Goal: Task Accomplishment & Management: Use online tool/utility

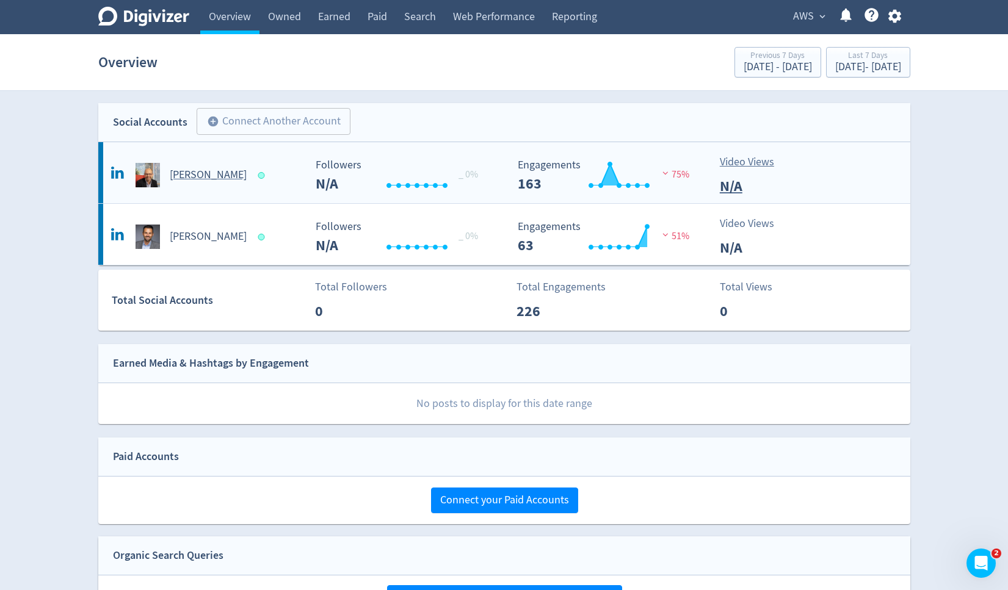
click at [204, 176] on h5 "[PERSON_NAME]" at bounding box center [208, 175] width 77 height 15
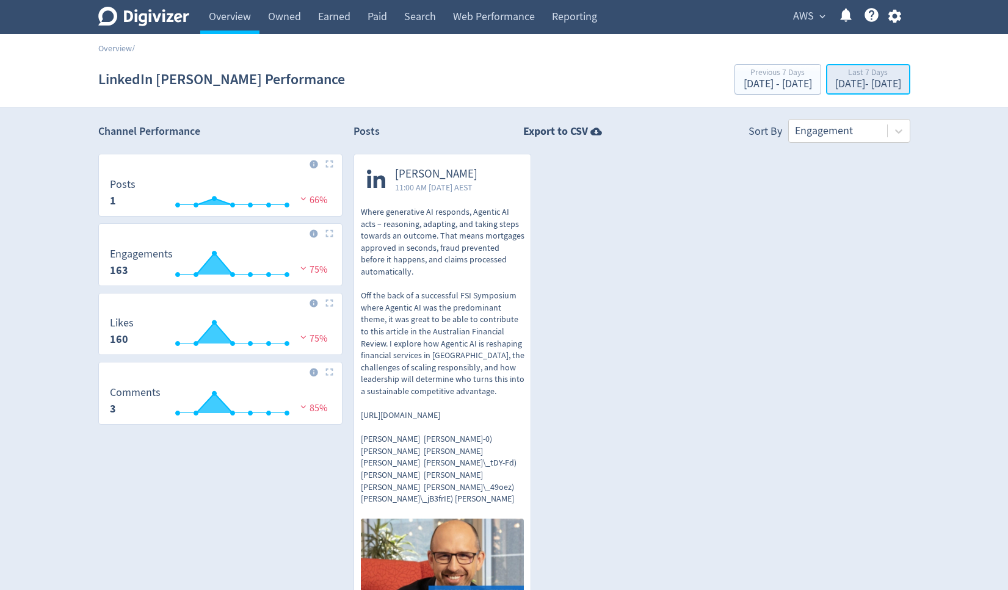
click at [835, 74] on div "Last 7 Days" at bounding box center [868, 73] width 66 height 10
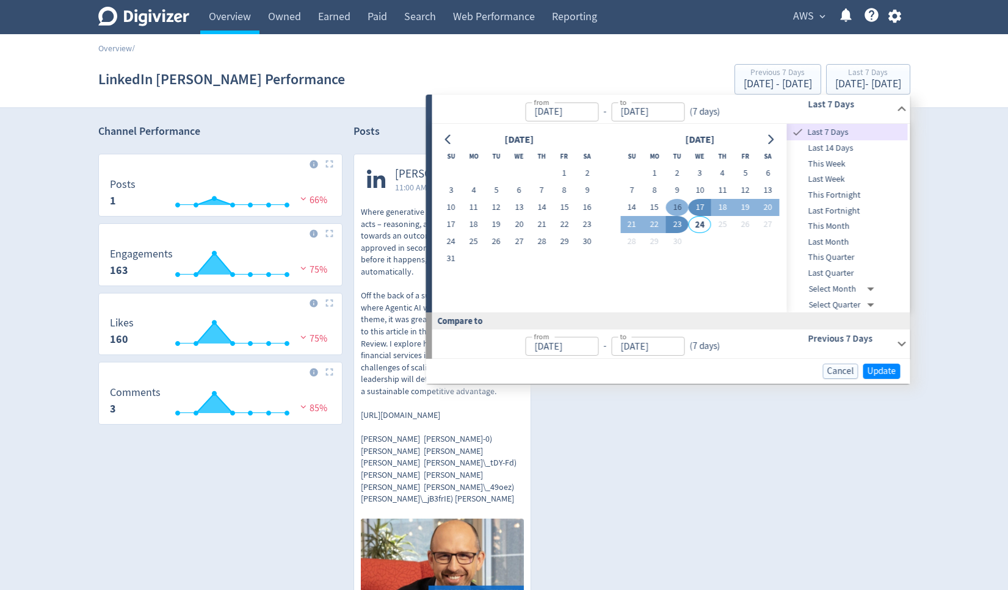
click at [678, 204] on button "16" at bounding box center [677, 207] width 23 height 17
type input "[DATE]"
click at [679, 220] on button "23" at bounding box center [677, 224] width 23 height 17
type input "[DATE]"
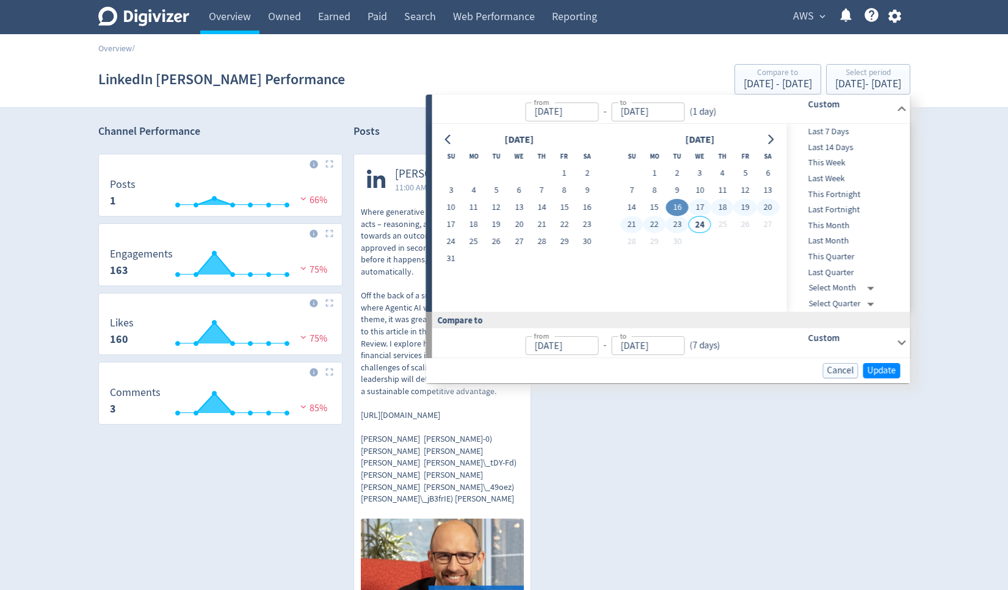
type input "[DATE]"
click at [883, 367] on span "Update" at bounding box center [881, 370] width 29 height 9
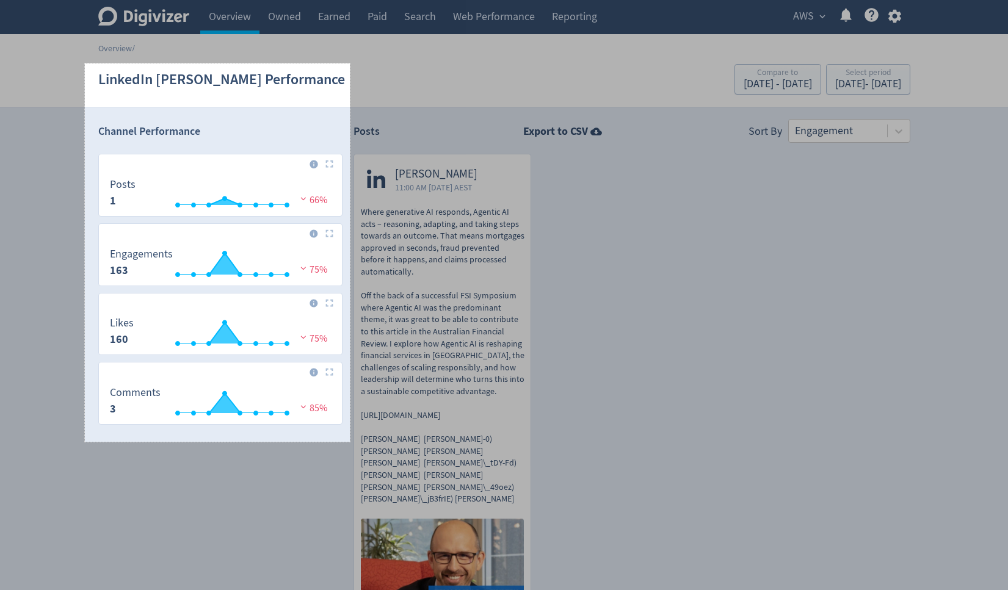
drag, startPoint x: 85, startPoint y: 63, endPoint x: 350, endPoint y: 442, distance: 461.9
click at [350, 442] on div "434 X 620" at bounding box center [504, 380] width 1008 height 760
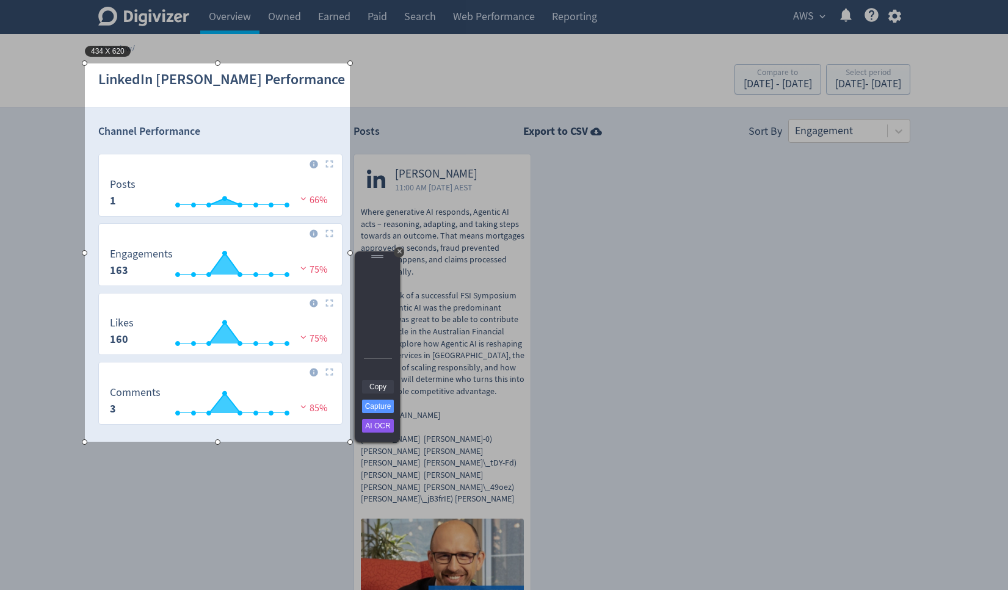
click at [377, 391] on link "Copy" at bounding box center [378, 386] width 32 height 13
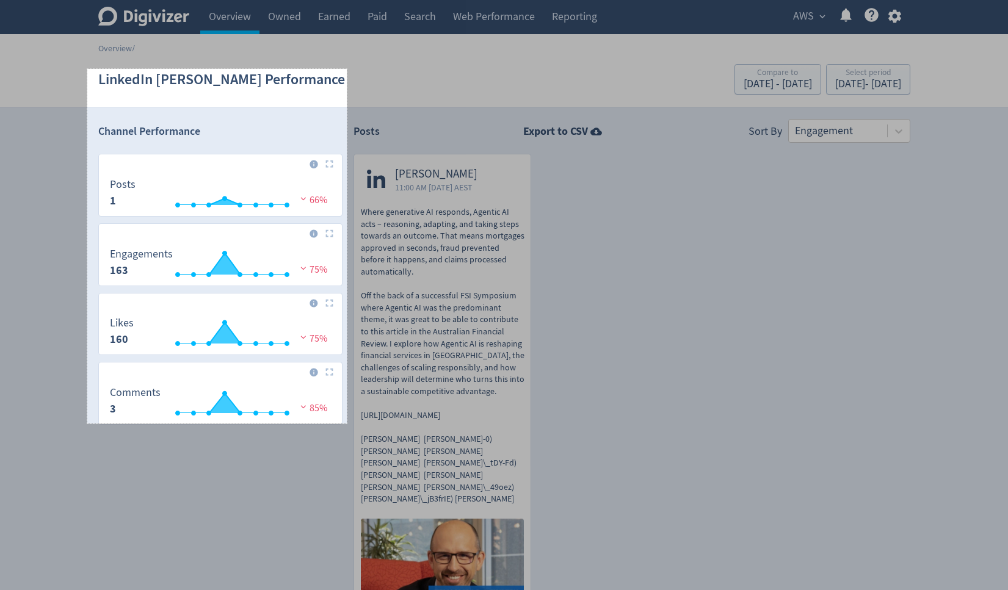
drag, startPoint x: 87, startPoint y: 69, endPoint x: 347, endPoint y: 424, distance: 439.3
click at [347, 424] on div "425 X 581" at bounding box center [504, 380] width 1008 height 760
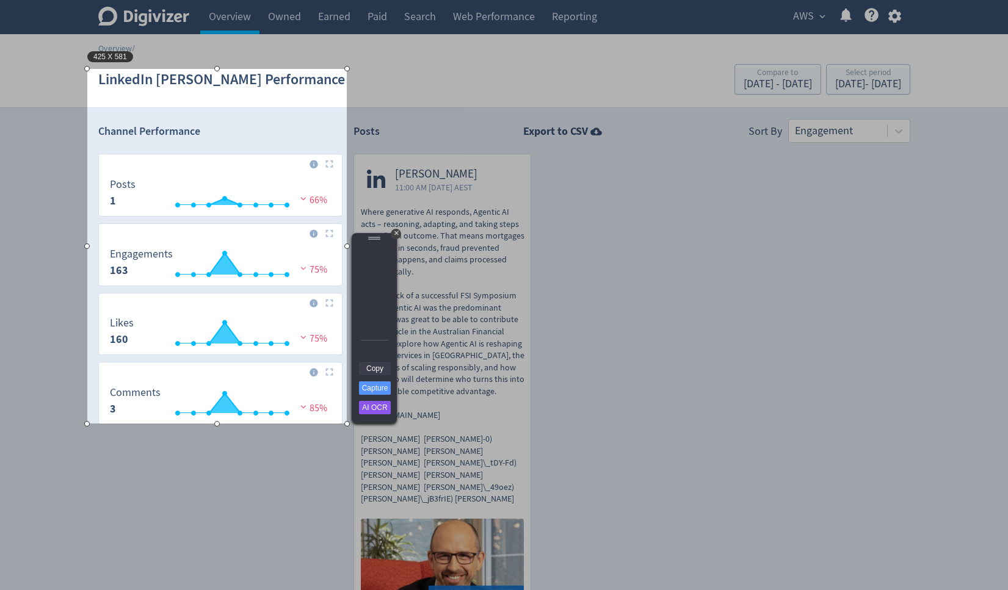
click at [369, 364] on link "Copy" at bounding box center [375, 368] width 32 height 13
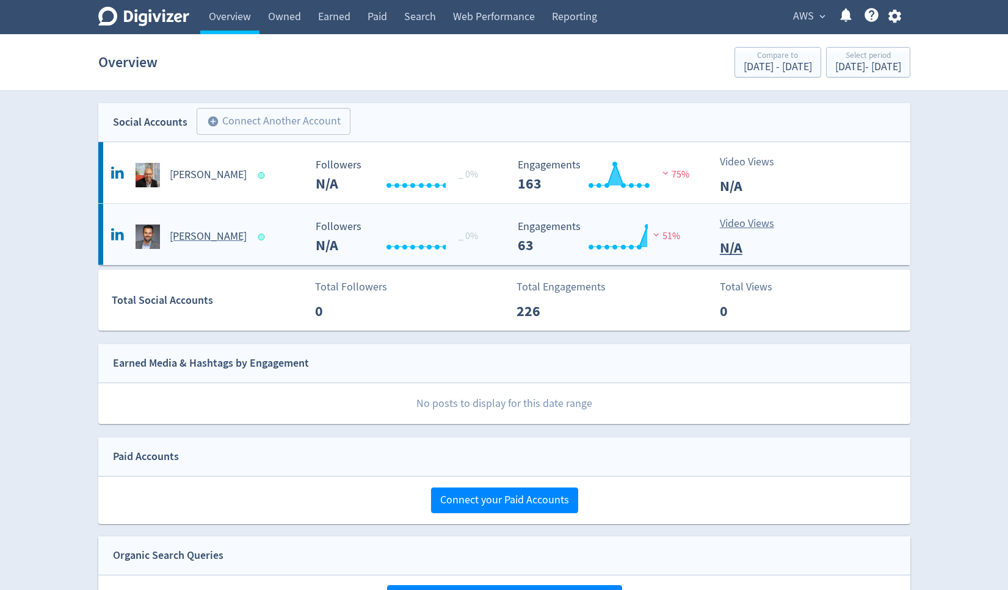
click at [203, 231] on h5 "[PERSON_NAME]" at bounding box center [208, 236] width 77 height 15
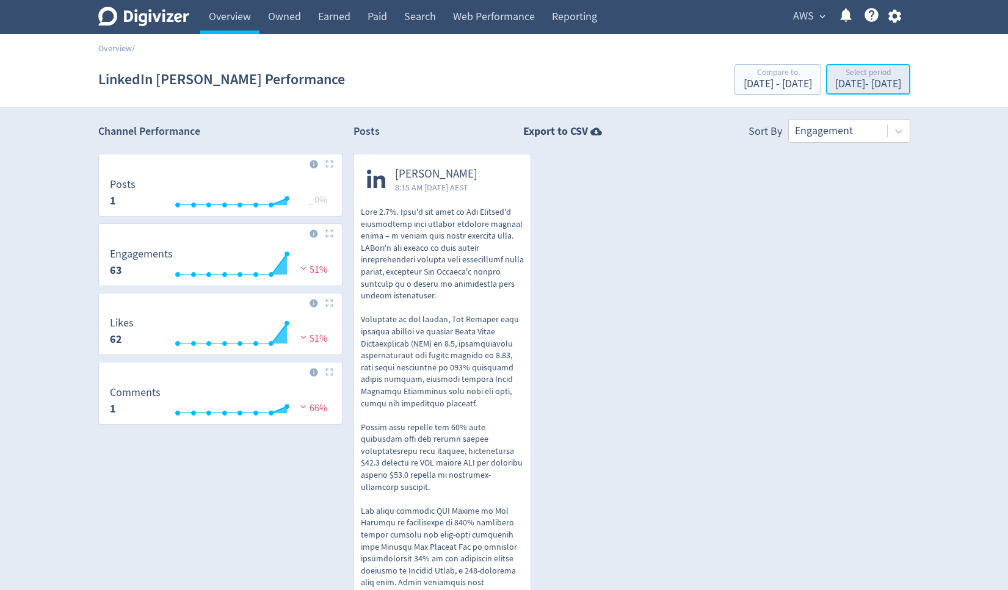
click at [835, 79] on div "[DATE] - [DATE]" at bounding box center [868, 84] width 66 height 11
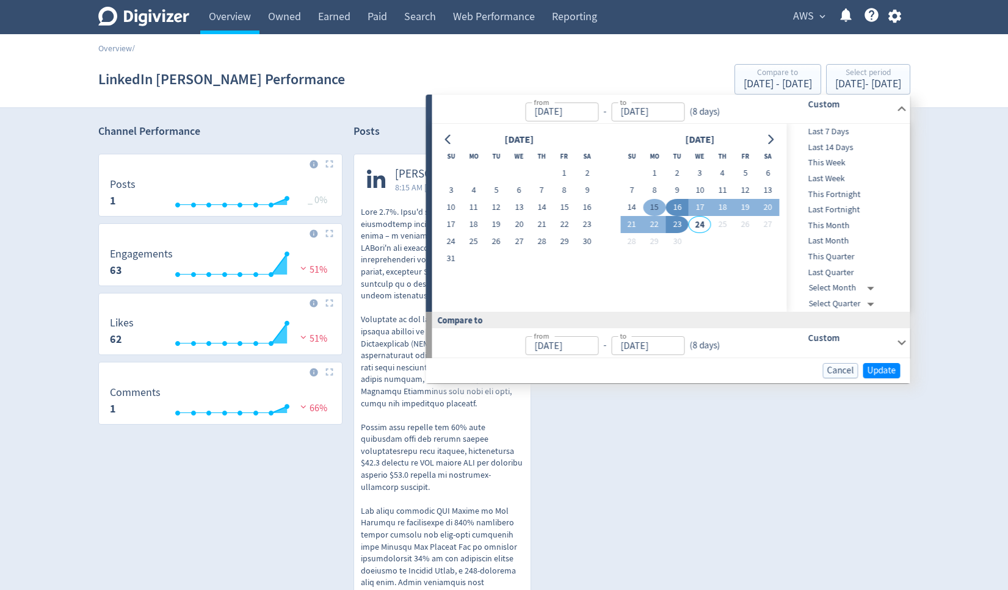
click at [657, 204] on button "15" at bounding box center [654, 207] width 23 height 17
type input "[DATE]"
click at [676, 226] on button "23" at bounding box center [677, 224] width 23 height 17
type input "[DATE]"
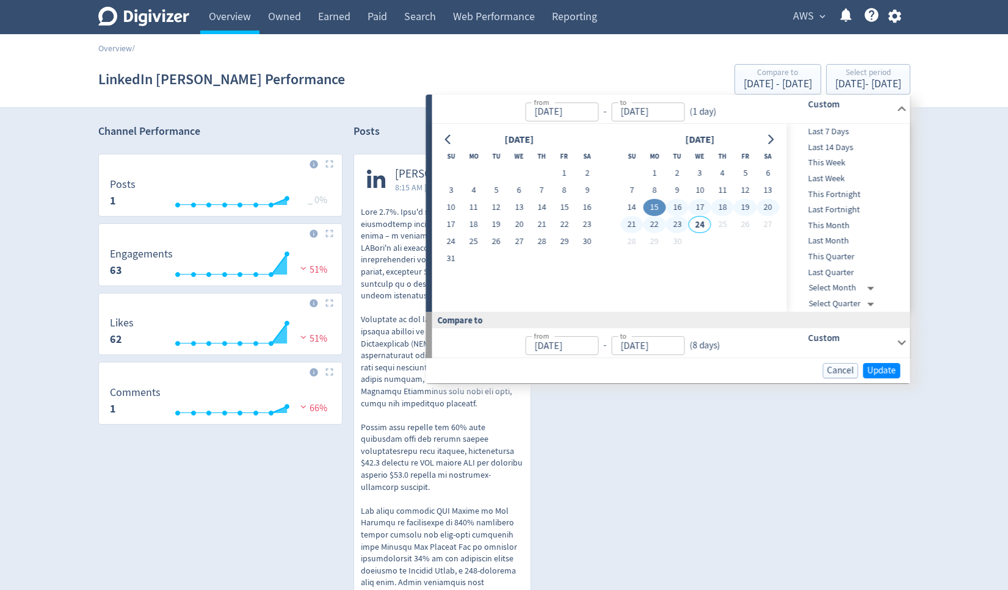
type input "[DATE]"
click at [877, 370] on span "Update" at bounding box center [881, 370] width 29 height 9
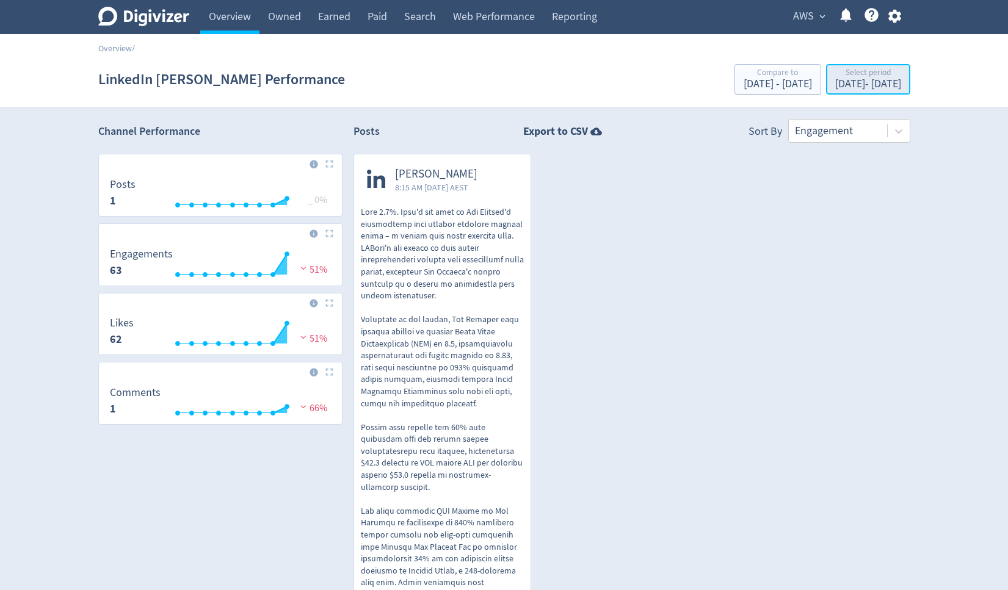
click at [835, 82] on div "[DATE] - [DATE]" at bounding box center [868, 84] width 66 height 11
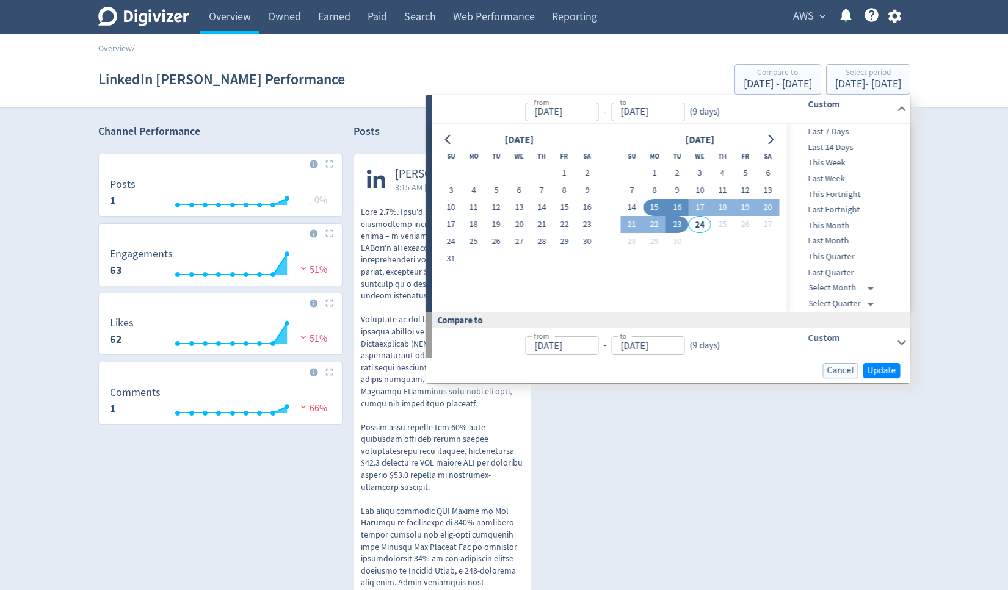
click at [677, 206] on button "16" at bounding box center [677, 207] width 23 height 17
type input "[DATE]"
click at [877, 366] on span "Update" at bounding box center [881, 370] width 29 height 9
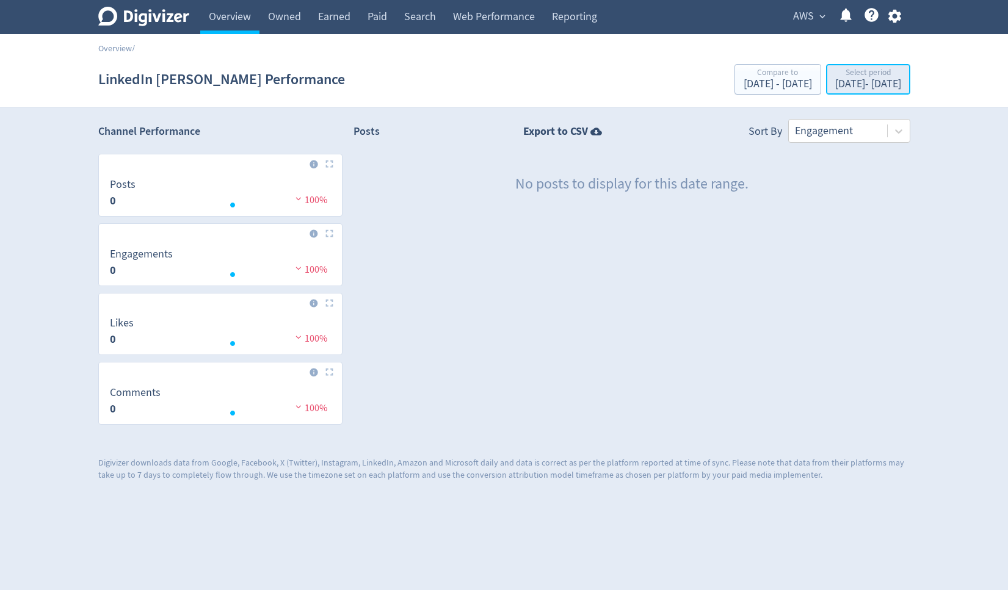
click at [835, 78] on div "Select period" at bounding box center [868, 73] width 66 height 10
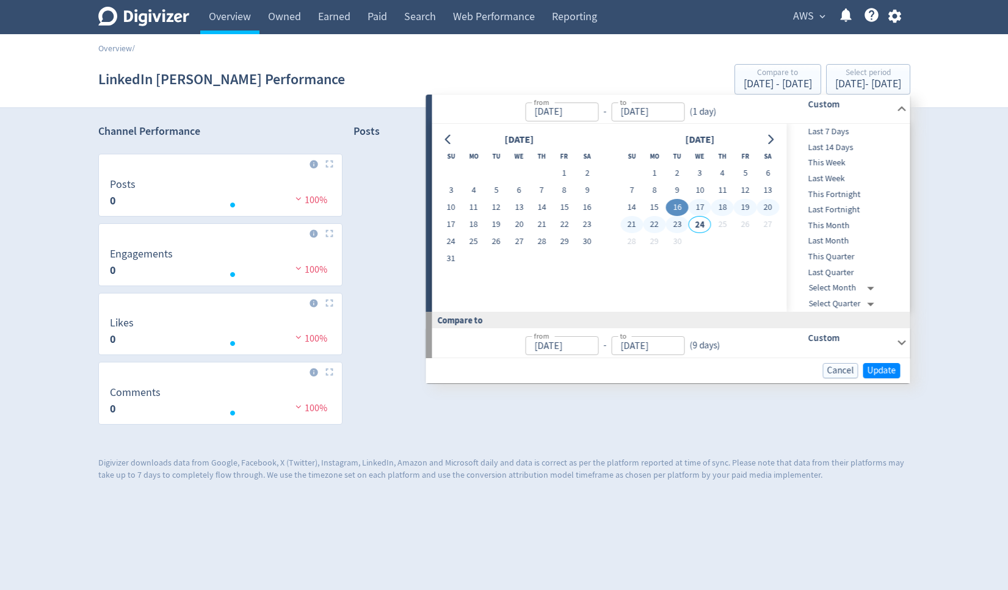
click at [680, 225] on button "23" at bounding box center [677, 224] width 23 height 17
type input "[DATE]"
click at [879, 369] on span "Update" at bounding box center [881, 370] width 29 height 9
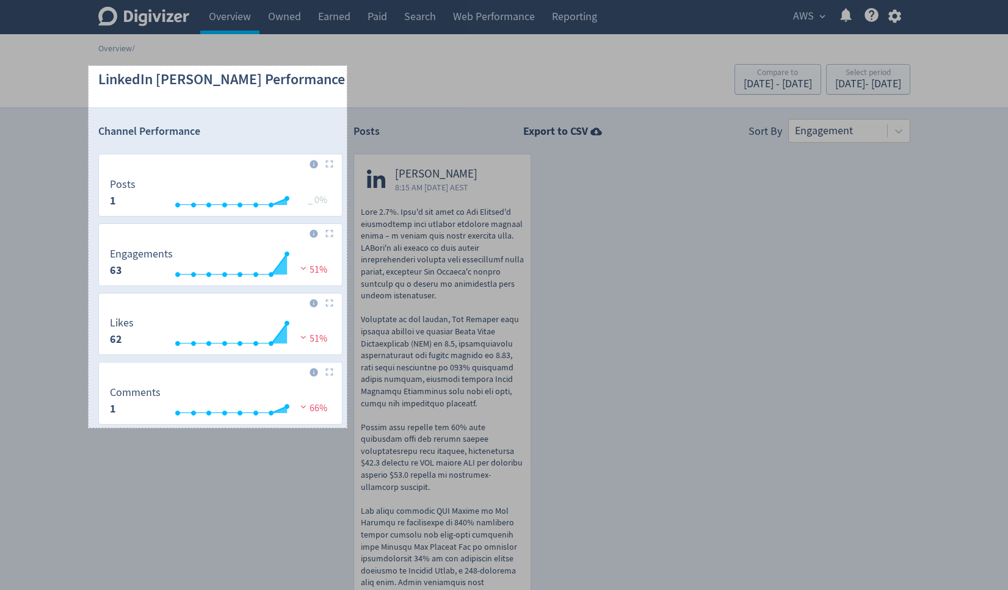
drag, startPoint x: 88, startPoint y: 66, endPoint x: 347, endPoint y: 428, distance: 444.5
click at [347, 428] on div "423 X 593" at bounding box center [504, 483] width 1008 height 966
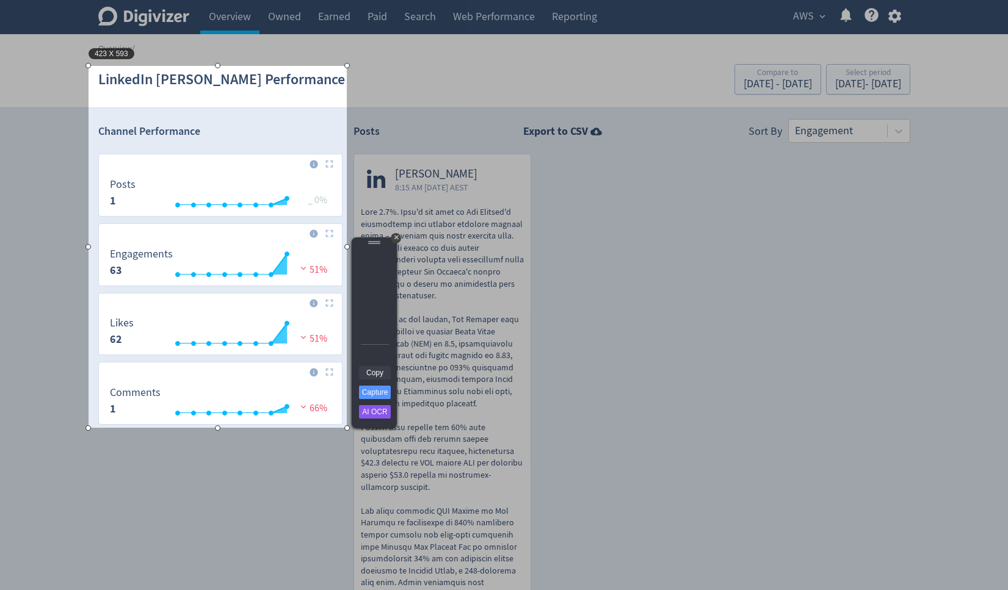
click at [376, 372] on link "Copy" at bounding box center [375, 372] width 32 height 13
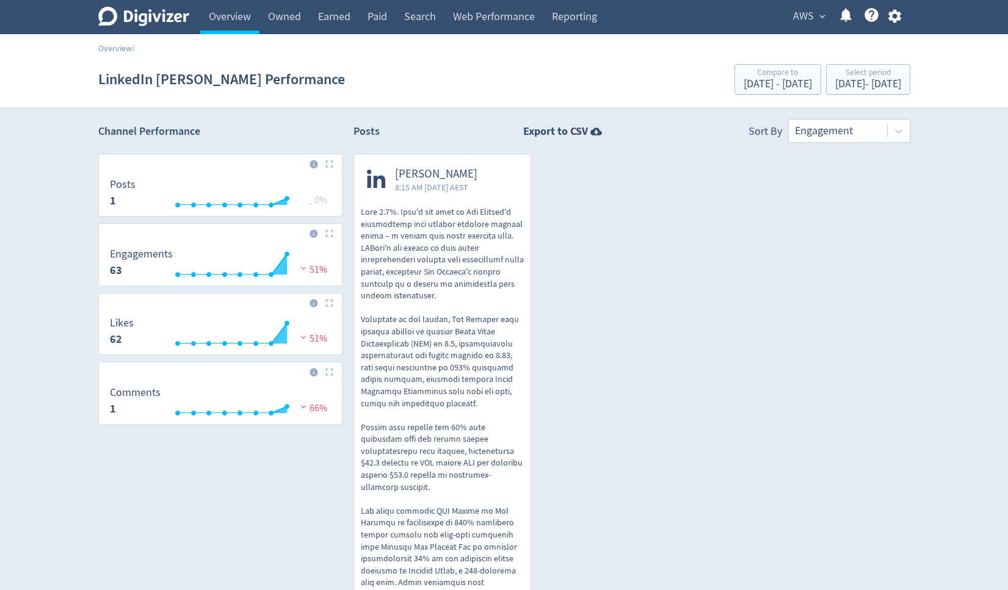
click at [801, 15] on span "AWS" at bounding box center [803, 17] width 21 height 20
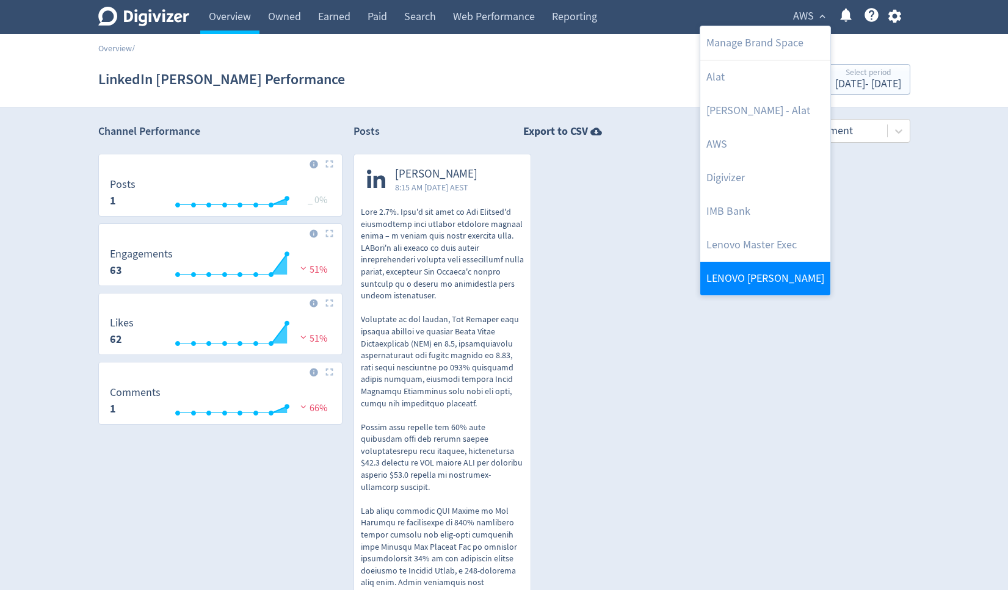
click at [735, 277] on link "LENOVO [PERSON_NAME]" at bounding box center [765, 279] width 130 height 34
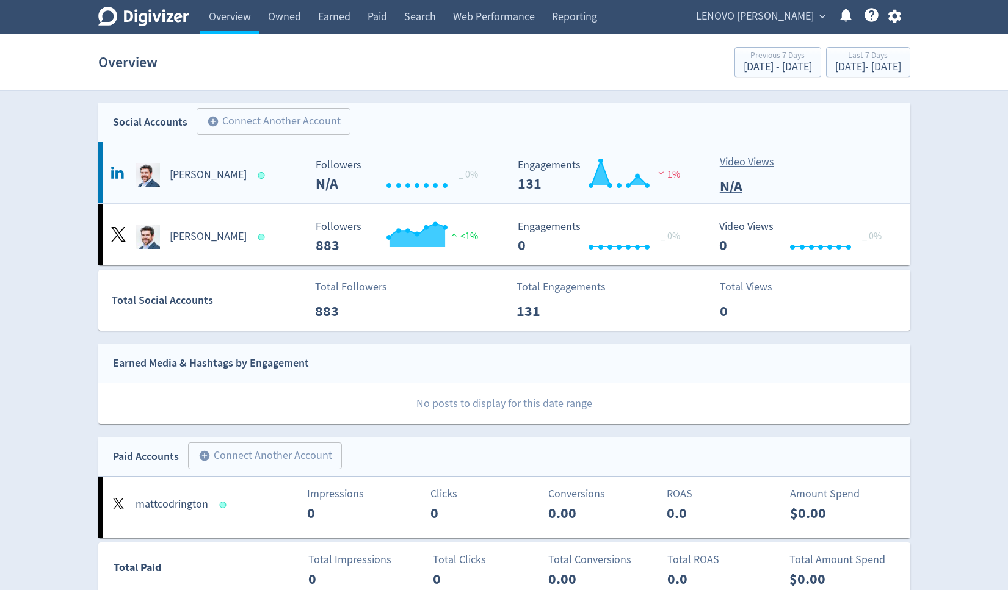
click at [192, 172] on h5 "[PERSON_NAME]" at bounding box center [208, 175] width 77 height 15
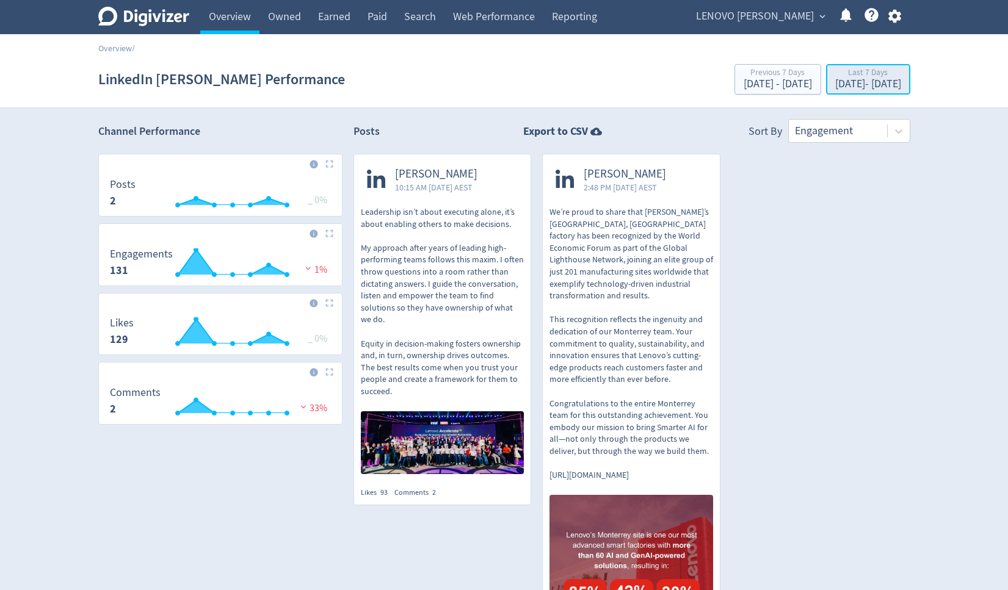
click at [835, 81] on div "[DATE] - [DATE]" at bounding box center [868, 84] width 66 height 11
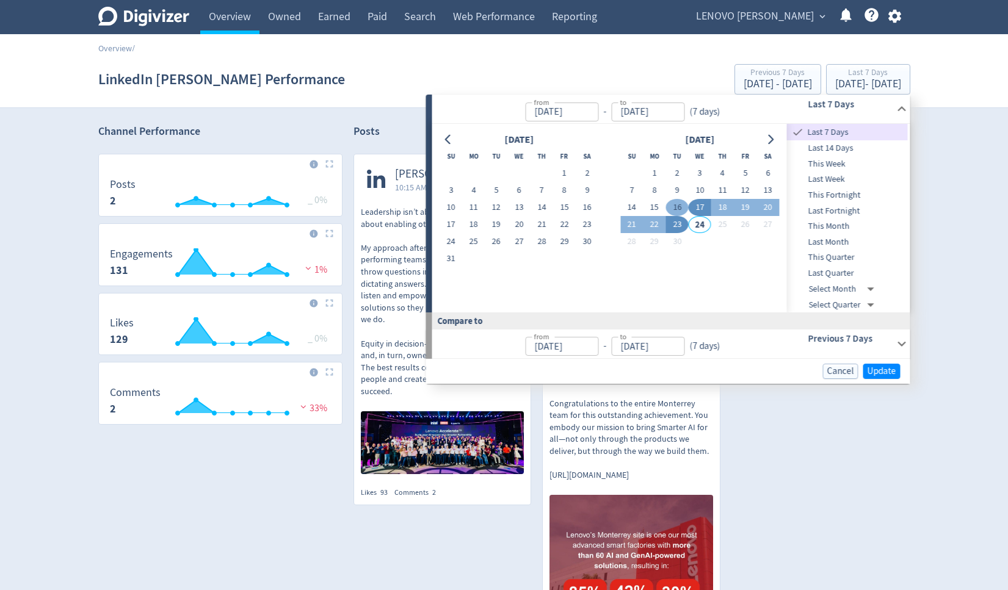
click at [677, 205] on button "16" at bounding box center [677, 207] width 23 height 17
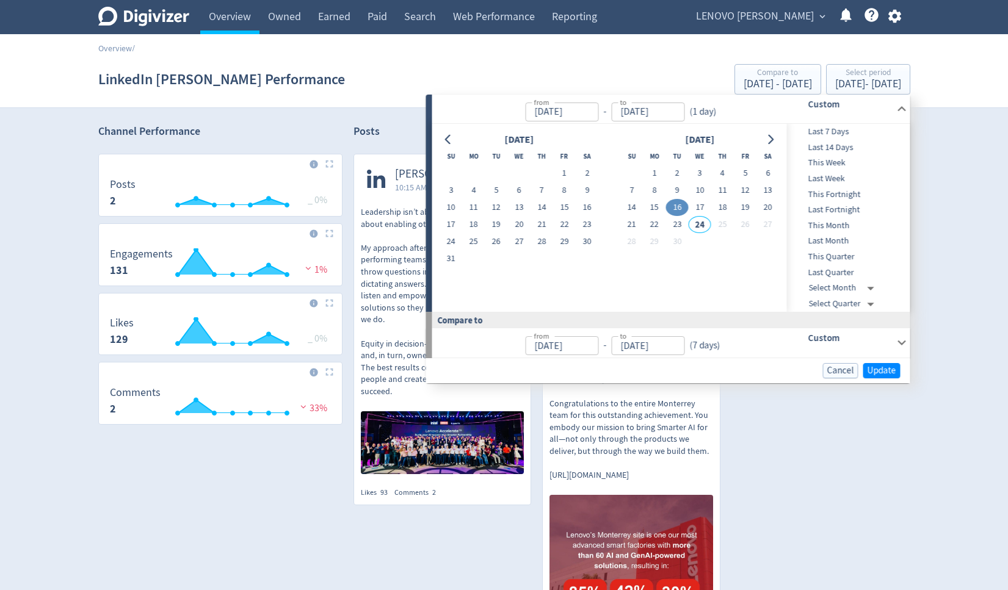
type input "[DATE]"
click at [680, 224] on button "23" at bounding box center [677, 224] width 23 height 17
type input "[DATE]"
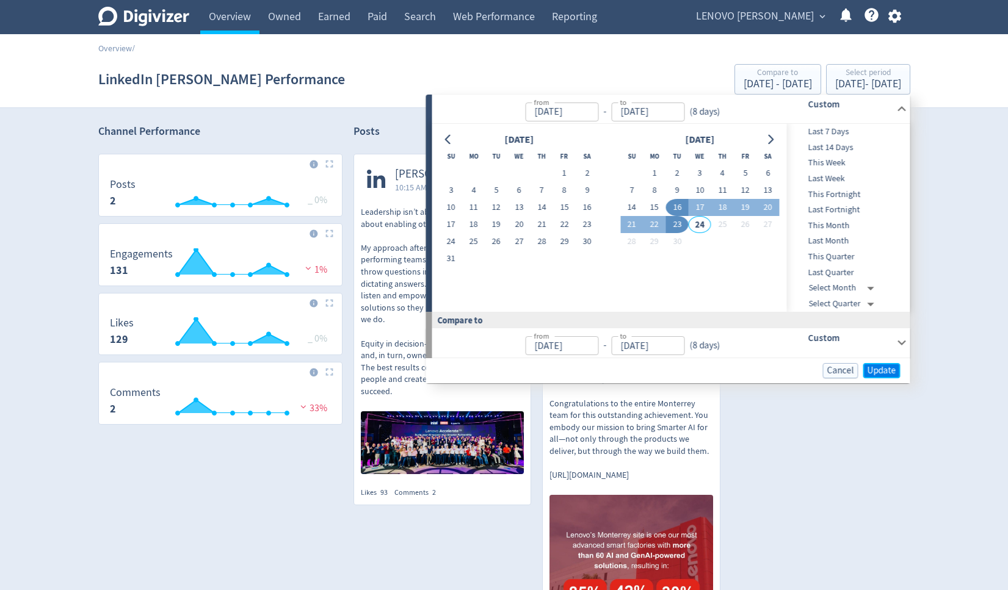
click at [880, 366] on span "Update" at bounding box center [881, 370] width 29 height 9
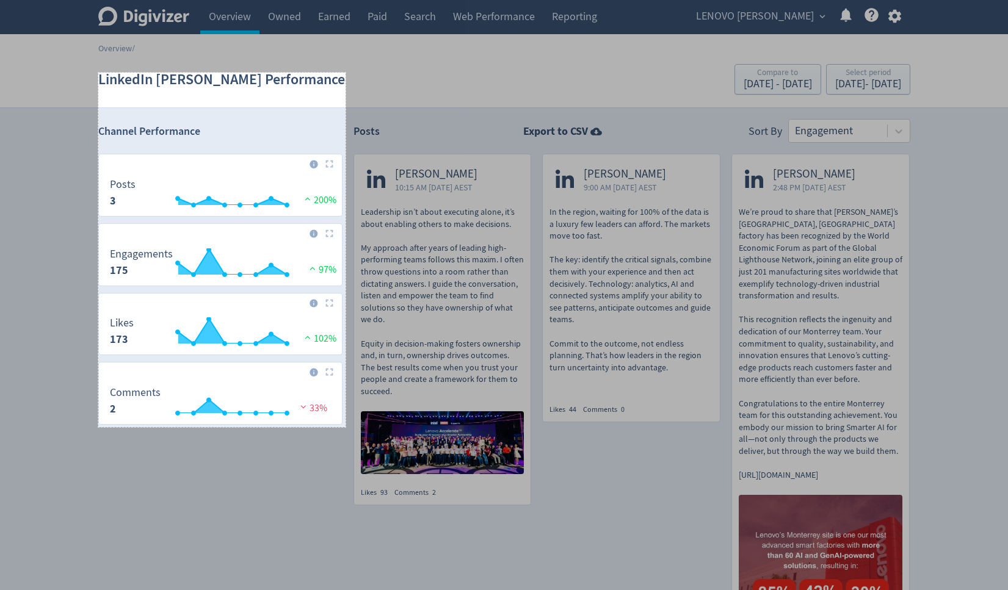
drag, startPoint x: 98, startPoint y: 73, endPoint x: 345, endPoint y: 427, distance: 432.2
click at [345, 427] on div "405 X 581" at bounding box center [504, 401] width 1008 height 802
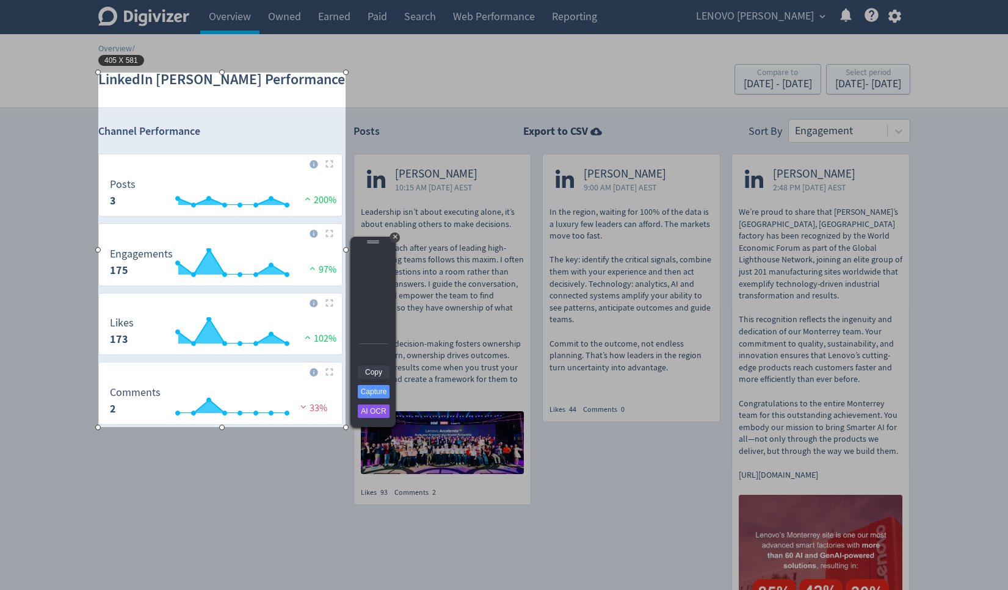
click at [378, 373] on link "Copy" at bounding box center [374, 372] width 32 height 13
